Goal: Obtain resource: Obtain resource

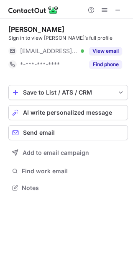
scroll to position [182, 133]
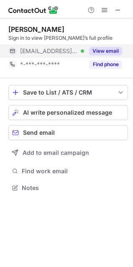
click at [108, 49] on button "View email" at bounding box center [105, 51] width 33 height 8
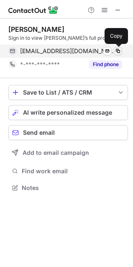
click at [118, 52] on span at bounding box center [118, 51] width 7 height 7
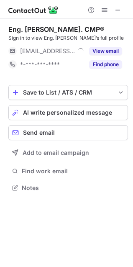
scroll to position [182, 133]
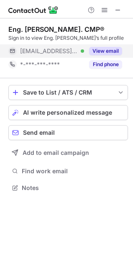
click at [107, 50] on button "View email" at bounding box center [105, 51] width 33 height 8
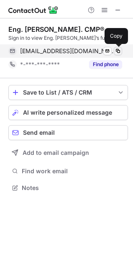
click at [119, 51] on span at bounding box center [118, 51] width 7 height 7
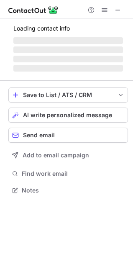
scroll to position [182, 133]
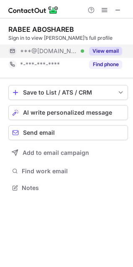
click at [102, 50] on button "View email" at bounding box center [105, 51] width 33 height 8
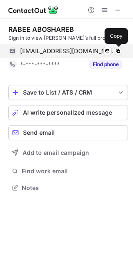
click at [119, 50] on span at bounding box center [118, 51] width 7 height 7
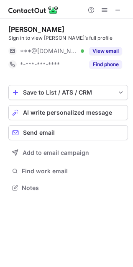
scroll to position [182, 133]
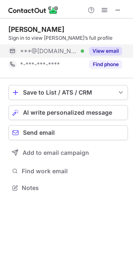
click at [106, 53] on button "View email" at bounding box center [105, 51] width 33 height 8
